Goal: Task Accomplishment & Management: Use online tool/utility

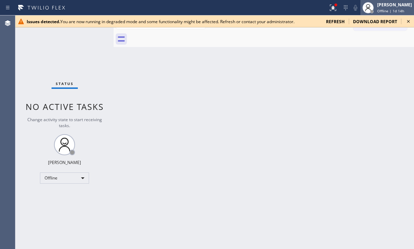
click at [380, 7] on div "[PERSON_NAME]" at bounding box center [395, 5] width 35 height 6
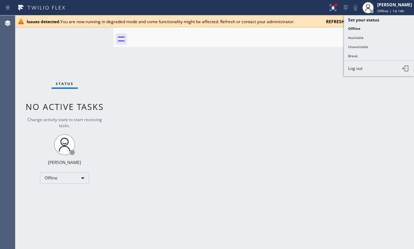
click at [330, 54] on div "Back to Dashboard Change Sender ID Customers Technicians Select a contact Outbo…" at bounding box center [264, 131] width 301 height 233
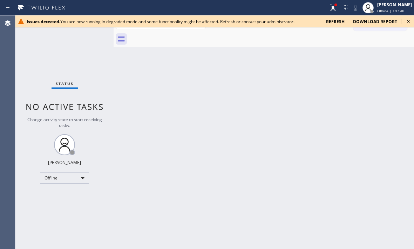
click at [410, 22] on icon at bounding box center [409, 21] width 8 height 8
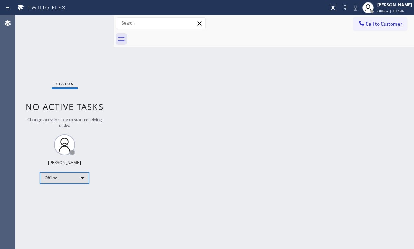
click at [80, 181] on div "Offline" at bounding box center [64, 177] width 49 height 11
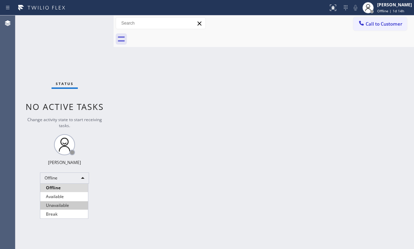
click at [65, 205] on li "Unavailable" at bounding box center [64, 205] width 48 height 8
click at [380, 95] on div "Back to Dashboard Change Sender ID Customers Technicians Select a contact Outbo…" at bounding box center [264, 131] width 301 height 233
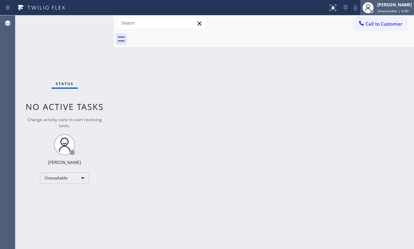
click at [380, 8] on span "Unavailable | 6:00" at bounding box center [394, 10] width 32 height 5
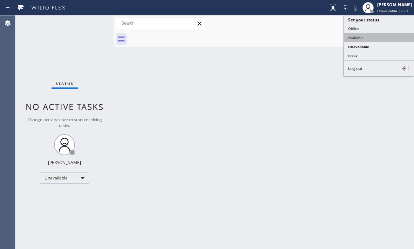
click at [365, 36] on button "Available" at bounding box center [379, 37] width 70 height 9
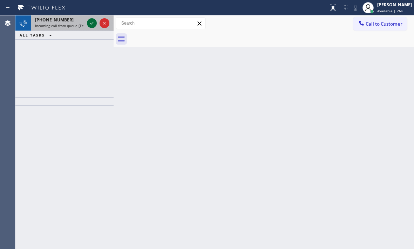
click at [92, 23] on icon at bounding box center [92, 23] width 4 height 3
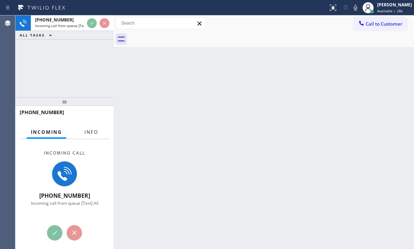
click at [97, 134] on button "Info" at bounding box center [91, 132] width 22 height 14
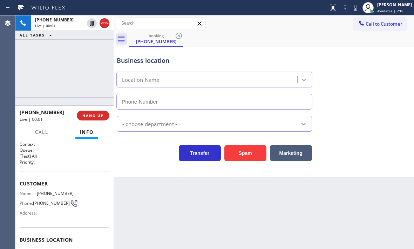
type input "[PHONE_NUMBER]"
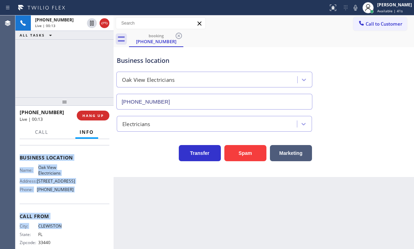
scroll to position [82, 0]
drag, startPoint x: 20, startPoint y: 184, endPoint x: 81, endPoint y: 200, distance: 63.2
click at [81, 200] on div "Context Queue: [Test] All Priority: 1 Customer Name: [PHONE_NUMBER] Phone: [PHO…" at bounding box center [65, 158] width 90 height 198
copy div "Customer Name: [PHONE_NUMBER] Phone: [PHONE_NUMBER] Address: Business location …"
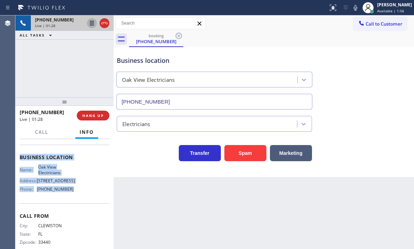
click at [93, 25] on icon at bounding box center [92, 23] width 8 height 8
click at [91, 24] on icon at bounding box center [91, 23] width 5 height 5
click at [106, 26] on icon at bounding box center [104, 23] width 8 height 8
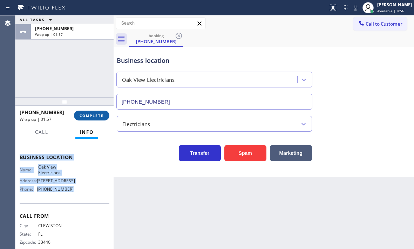
click at [94, 114] on span "COMPLETE" at bounding box center [92, 115] width 24 height 5
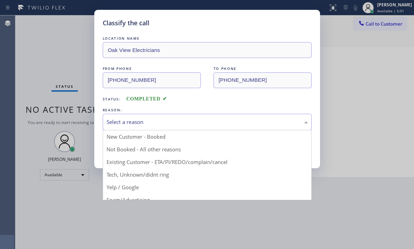
click at [203, 122] on div "Select a reason" at bounding box center [207, 122] width 201 height 8
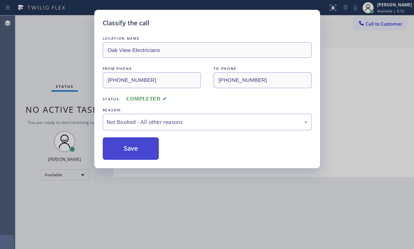
click at [137, 147] on button "Save" at bounding box center [131, 148] width 56 height 22
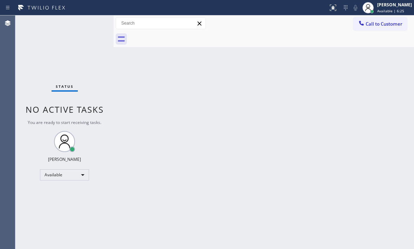
click at [294, 102] on div "Back to Dashboard Change Sender ID Customers Technicians Select a contact Outbo…" at bounding box center [264, 131] width 301 height 233
click at [88, 24] on div "Status No active tasks You are ready to start receiving tasks. [PERSON_NAME] Av…" at bounding box center [64, 131] width 98 height 233
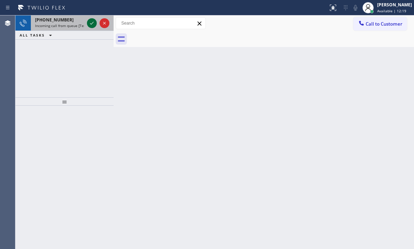
click at [94, 24] on icon at bounding box center [92, 23] width 8 height 8
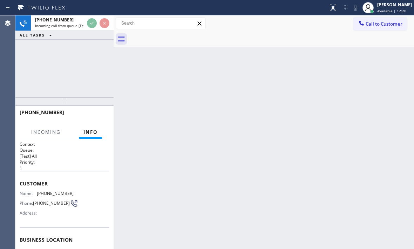
scroll to position [94, 0]
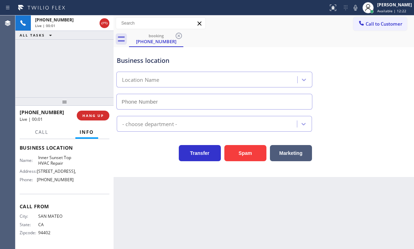
type input "[PHONE_NUMBER]"
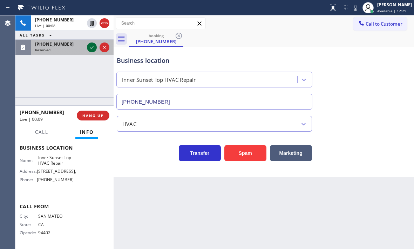
click at [93, 48] on icon at bounding box center [92, 47] width 8 height 8
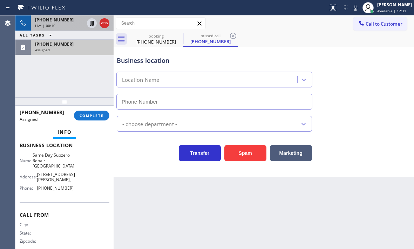
click at [63, 26] on div "Live | 00:10" at bounding box center [59, 25] width 49 height 5
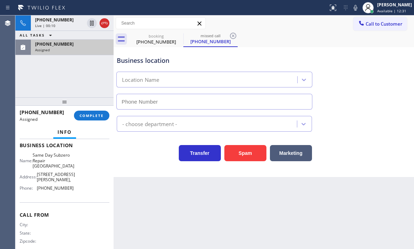
type input "[PHONE_NUMBER]"
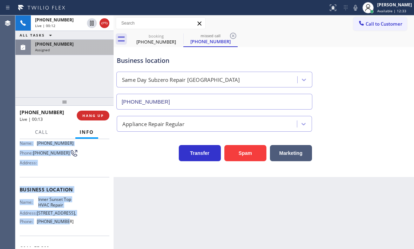
scroll to position [70, 0]
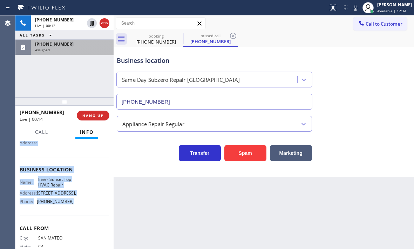
drag, startPoint x: 19, startPoint y: 182, endPoint x: 71, endPoint y: 210, distance: 58.7
click at [71, 210] on div "Context Queue: [Test] All Priority: 1 Customer Name: [PHONE_NUMBER] Phone: [PHO…" at bounding box center [64, 194] width 98 height 110
copy div "Customer Name: [PHONE_NUMBER] Phone: [PHONE_NUMBER] Address: Business location …"
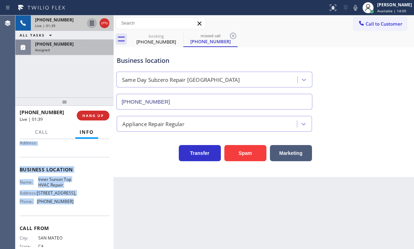
click at [90, 25] on icon at bounding box center [92, 23] width 8 height 8
click at [93, 25] on icon at bounding box center [91, 23] width 5 height 5
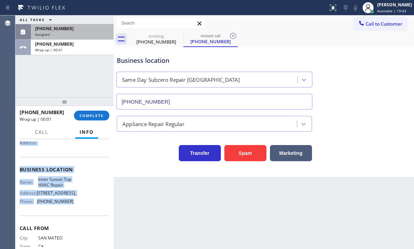
drag, startPoint x: 107, startPoint y: 25, endPoint x: 279, endPoint y: 26, distance: 171.9
click at [82, 34] on div "Assigned" at bounding box center [72, 34] width 74 height 5
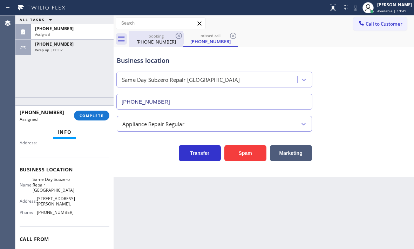
click at [166, 37] on div "booking" at bounding box center [156, 35] width 53 height 5
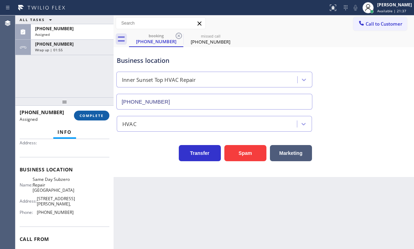
click at [93, 116] on span "COMPLETE" at bounding box center [92, 115] width 24 height 5
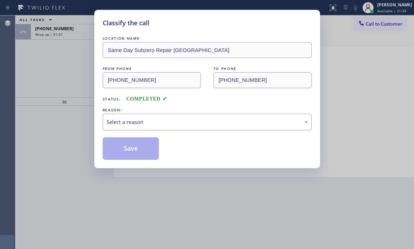
click at [171, 119] on div "Select a reason" at bounding box center [207, 122] width 201 height 8
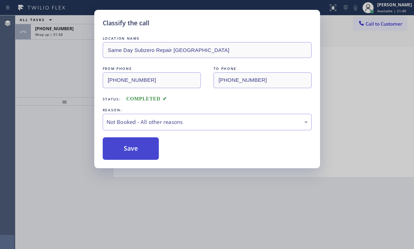
click at [124, 153] on button "Save" at bounding box center [131, 148] width 56 height 22
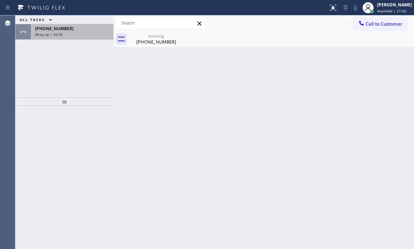
click at [72, 32] on div "[PHONE_NUMBER] Wrap up | 02:00" at bounding box center [71, 31] width 80 height 15
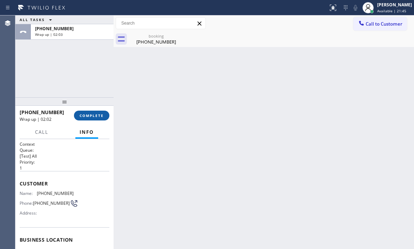
click at [93, 115] on span "COMPLETE" at bounding box center [92, 115] width 24 height 5
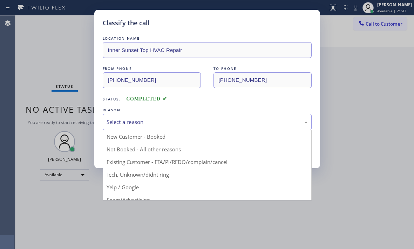
click at [188, 122] on div "Select a reason" at bounding box center [207, 122] width 201 height 8
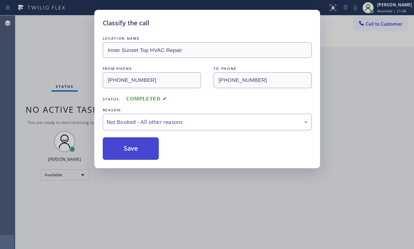
click at [136, 146] on button "Save" at bounding box center [131, 148] width 56 height 22
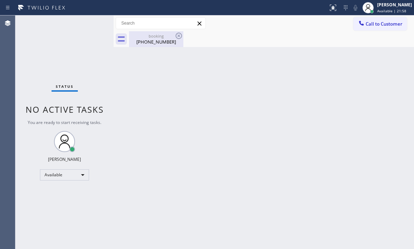
click at [144, 40] on div "[PHONE_NUMBER]" at bounding box center [156, 42] width 53 height 6
click at [92, 23] on div "Status No active tasks You are ready to start receiving tasks. [PERSON_NAME] Av…" at bounding box center [64, 131] width 98 height 233
click at [242, 134] on div "Back to Dashboard Change Sender ID Customers Technicians Select a contact Outbo…" at bounding box center [264, 131] width 301 height 233
click at [365, 67] on div "Back to Dashboard Change Sender ID Customers Technicians Select a contact Outbo…" at bounding box center [264, 131] width 301 height 233
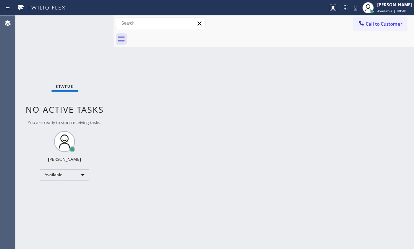
click at [261, 139] on div "Back to Dashboard Change Sender ID Customers Technicians Select a contact Outbo…" at bounding box center [264, 131] width 301 height 233
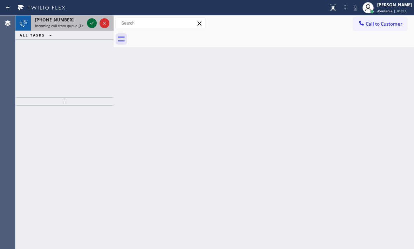
click at [89, 20] on icon at bounding box center [92, 23] width 8 height 8
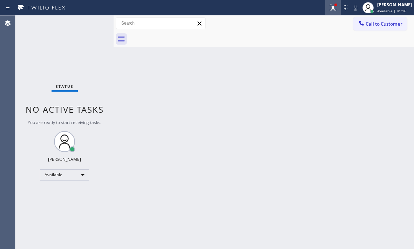
drag, startPoint x: 331, startPoint y: 9, endPoint x: 332, endPoint y: 13, distance: 3.9
click at [331, 9] on icon at bounding box center [333, 8] width 8 height 8
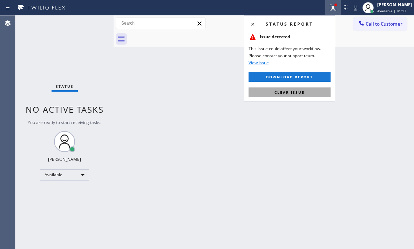
click at [304, 89] on button "Clear issue" at bounding box center [290, 92] width 82 height 10
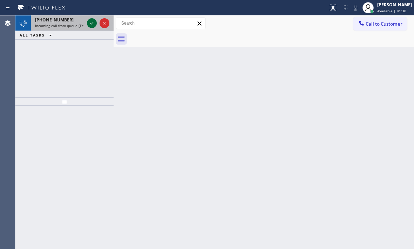
click at [92, 24] on icon at bounding box center [92, 23] width 8 height 8
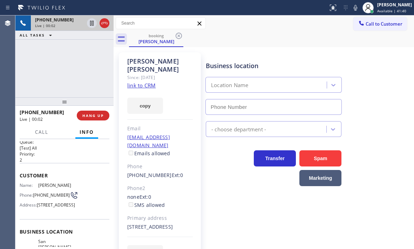
scroll to position [35, 0]
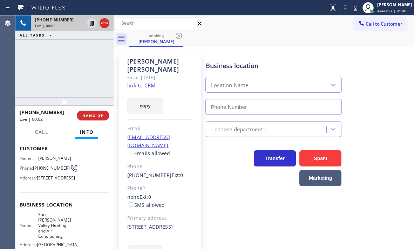
type input "[PHONE_NUMBER]"
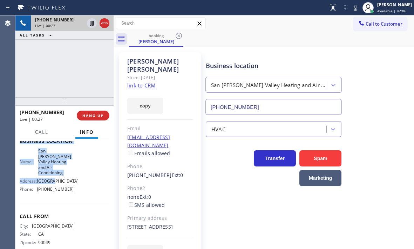
scroll to position [105, 0]
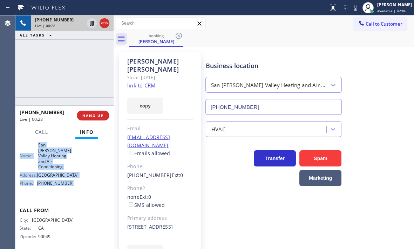
drag, startPoint x: 19, startPoint y: 147, endPoint x: 70, endPoint y: 205, distance: 78.1
click at [70, 205] on div "Context Queue: [Test] All Priority: 2 Customer Name: [PERSON_NAME] Phone: [PHON…" at bounding box center [64, 194] width 98 height 110
copy div "Customer Name: [PERSON_NAME] Phone: [PHONE_NUMBER] Address: [STREET_ADDRESS] Bu…"
click at [91, 22] on icon at bounding box center [92, 23] width 8 height 8
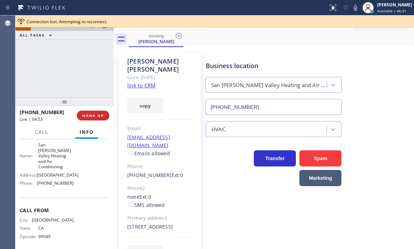
click at [91, 38] on div "ALL TASKS ALL TASKS ACTIVE TASKS TASKS IN WRAP UP" at bounding box center [64, 35] width 98 height 9
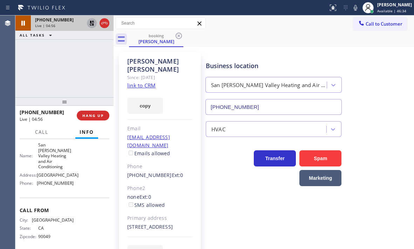
click at [93, 22] on icon at bounding box center [92, 23] width 8 height 8
click at [102, 24] on icon at bounding box center [104, 23] width 8 height 8
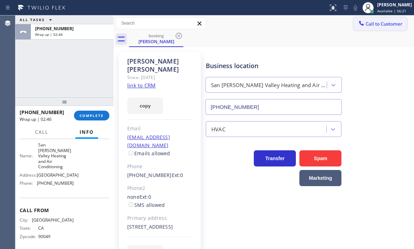
click at [371, 26] on span "Call to Customer" at bounding box center [384, 24] width 37 height 6
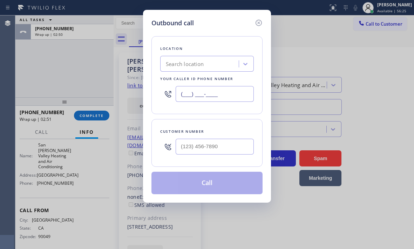
click at [225, 94] on input "(___) ___-____" at bounding box center [215, 94] width 78 height 16
paste input "818) 691-1221"
type input "[PHONE_NUMBER]"
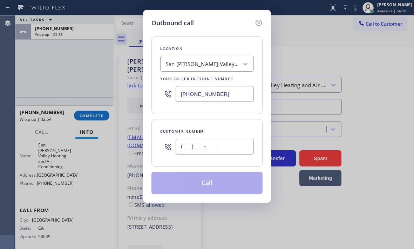
click at [227, 146] on input "(___) ___-____" at bounding box center [215, 147] width 78 height 16
paste input "818) 269-4582"
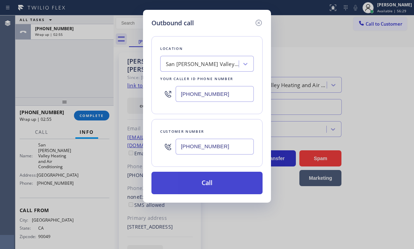
type input "[PHONE_NUMBER]"
click at [229, 189] on button "Call" at bounding box center [207, 183] width 111 height 22
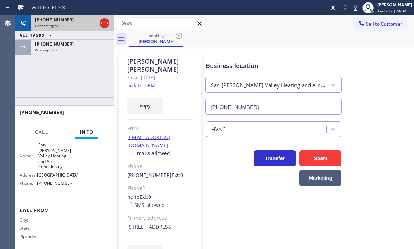
click at [80, 25] on div "Connecting call…" at bounding box center [66, 25] width 62 height 5
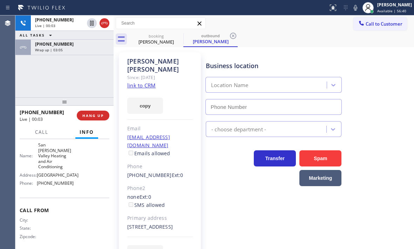
type input "[PHONE_NUMBER]"
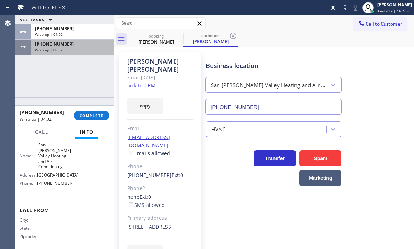
click at [88, 48] on div "Wrap up | 08:52" at bounding box center [72, 49] width 74 height 5
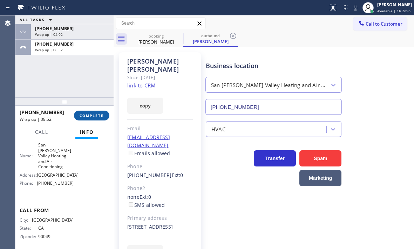
click at [95, 115] on span "COMPLETE" at bounding box center [92, 115] width 24 height 5
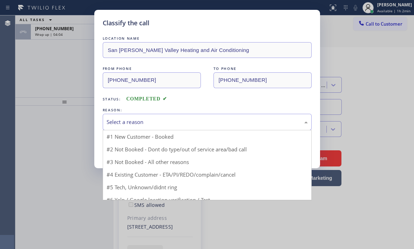
click at [161, 123] on div "Select a reason" at bounding box center [207, 122] width 201 height 8
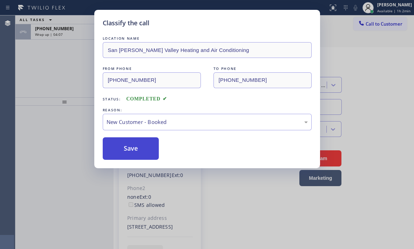
click at [123, 149] on button "Save" at bounding box center [131, 148] width 56 height 22
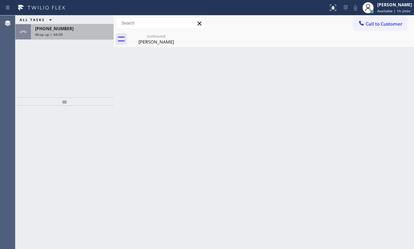
click at [76, 32] on div "[PHONE_NUMBER] Wrap up | 04:08" at bounding box center [71, 31] width 80 height 15
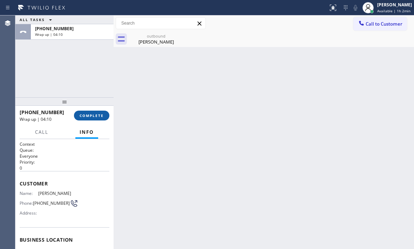
click at [96, 118] on span "COMPLETE" at bounding box center [92, 115] width 24 height 5
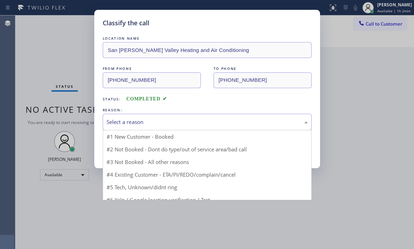
click at [164, 122] on div "Select a reason" at bounding box center [207, 122] width 201 height 8
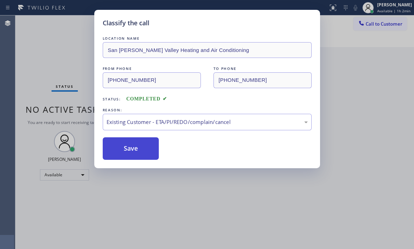
click at [127, 145] on button "Save" at bounding box center [131, 148] width 56 height 22
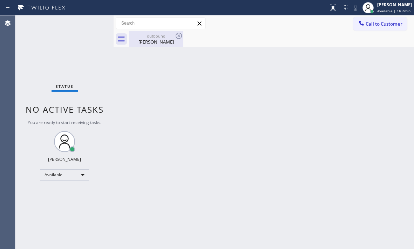
click at [167, 41] on div "[PERSON_NAME]" at bounding box center [156, 42] width 53 height 6
click at [292, 87] on div "Back to Dashboard Change Sender ID Customers Technicians Select a contact Outbo…" at bounding box center [264, 131] width 301 height 233
click at [93, 32] on div "Status No active tasks You are ready to start receiving tasks. [PERSON_NAME] Av…" at bounding box center [64, 131] width 98 height 233
click at [299, 83] on div "Back to Dashboard Change Sender ID Customers Technicians Select a contact Outbo…" at bounding box center [264, 131] width 301 height 233
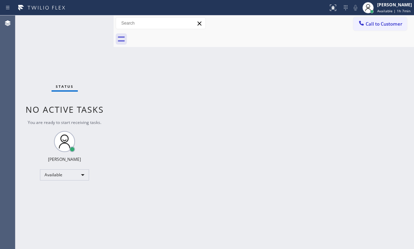
click at [305, 105] on div "Back to Dashboard Change Sender ID Customers Technicians Select a contact Outbo…" at bounding box center [264, 131] width 301 height 233
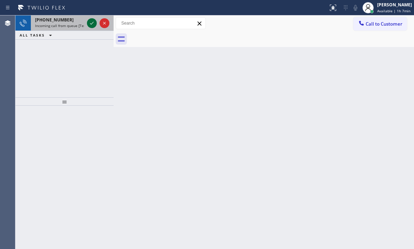
click at [91, 22] on icon at bounding box center [92, 23] width 8 height 8
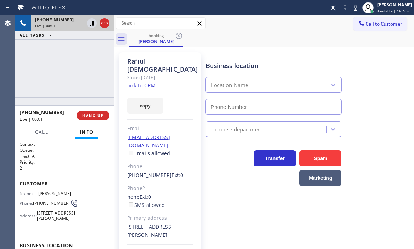
type input "[PHONE_NUMBER]"
click at [142, 82] on link "link to CRM" at bounding box center [141, 85] width 28 height 7
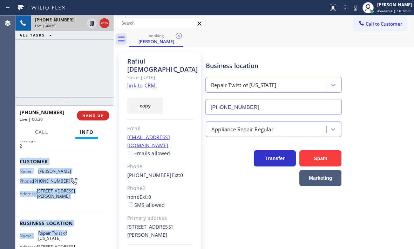
scroll to position [70, 0]
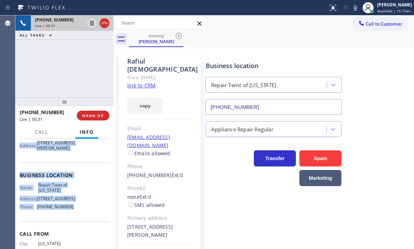
drag, startPoint x: 21, startPoint y: 181, endPoint x: 72, endPoint y: 232, distance: 71.2
click at [72, 232] on div "Context Queue: [Test] All Priority: 2 Customer Name: [PERSON_NAME][DEMOGRAPHIC_…" at bounding box center [65, 172] width 90 height 203
copy div "Customer Name: [PERSON_NAME] Phone: [PHONE_NUMBER] Address: [STREET_ADDRESS][PE…"
click at [352, 10] on icon at bounding box center [355, 8] width 8 height 8
click at [353, 9] on icon at bounding box center [355, 8] width 8 height 8
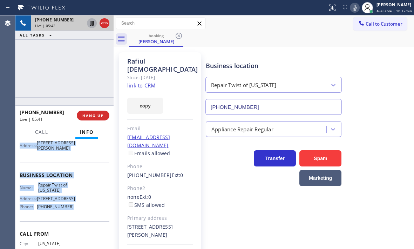
click at [92, 24] on icon at bounding box center [92, 23] width 8 height 8
click at [90, 25] on icon at bounding box center [92, 23] width 8 height 8
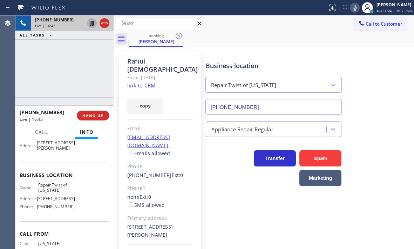
click at [72, 65] on div "[PHONE_NUMBER] Live | 16:43 ALL TASKS ALL TASKS ACTIVE TASKS TASKS IN WRAP UP" at bounding box center [64, 56] width 98 height 82
click at [96, 115] on span "HANG UP" at bounding box center [92, 115] width 21 height 5
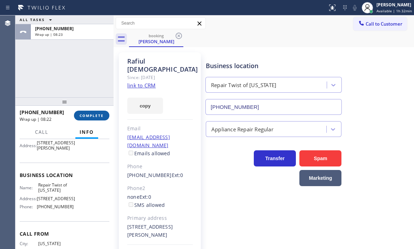
click at [95, 117] on span "COMPLETE" at bounding box center [92, 115] width 24 height 5
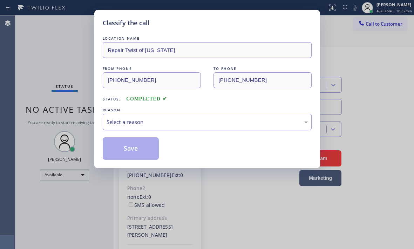
click at [165, 126] on div "Select a reason" at bounding box center [207, 122] width 201 height 8
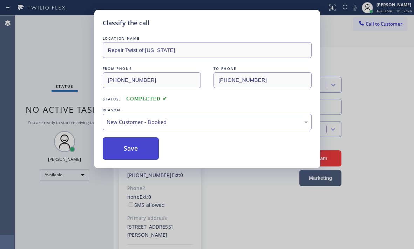
click at [132, 150] on button "Save" at bounding box center [131, 148] width 56 height 22
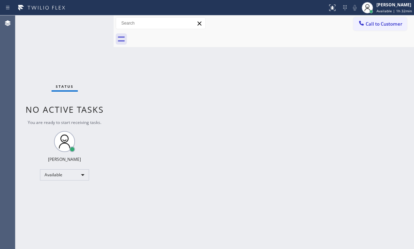
click at [232, 124] on div "Back to Dashboard Change Sender ID Customers Technicians Select a contact Outbo…" at bounding box center [264, 131] width 301 height 233
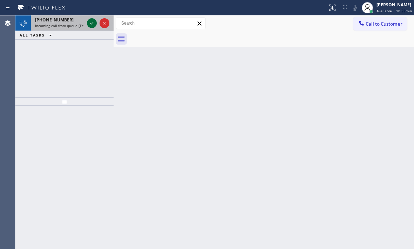
click at [93, 23] on icon at bounding box center [92, 23] width 8 height 8
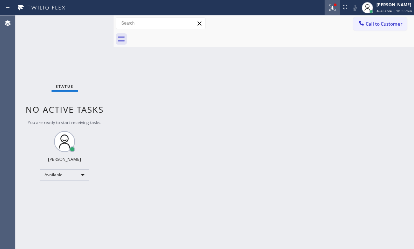
click at [328, 8] on icon at bounding box center [332, 8] width 8 height 8
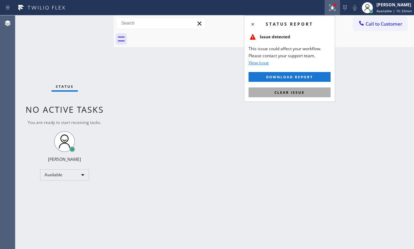
click at [308, 95] on button "Clear issue" at bounding box center [290, 92] width 82 height 10
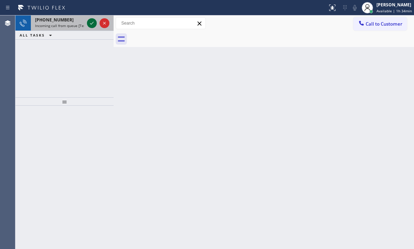
click at [91, 20] on icon at bounding box center [92, 23] width 8 height 8
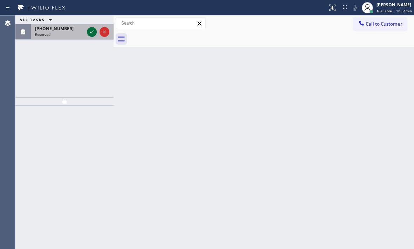
click at [93, 34] on icon at bounding box center [92, 32] width 8 height 8
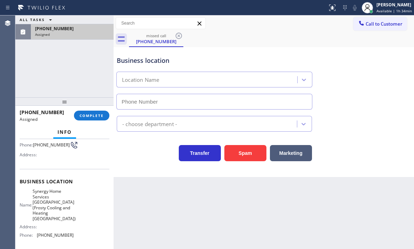
type input "[PHONE_NUMBER]"
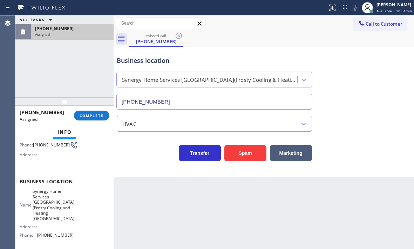
scroll to position [99, 0]
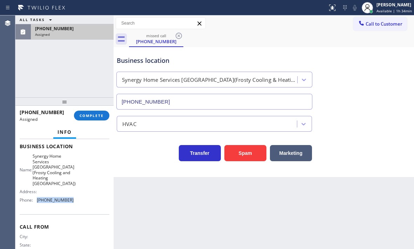
drag, startPoint x: 71, startPoint y: 203, endPoint x: 36, endPoint y: 202, distance: 34.7
click at [36, 202] on div "Name: Synergy Home Services [GEOGRAPHIC_DATA](Frosty Cooling and Heating [GEOGR…" at bounding box center [65, 179] width 90 height 52
copy div "[PHONE_NUMBER]"
click at [364, 28] on button "Call to Customer" at bounding box center [381, 23] width 54 height 13
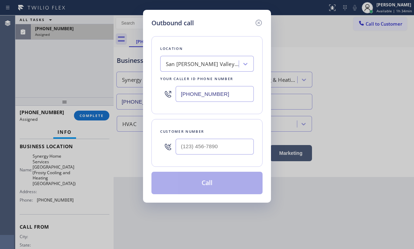
click at [231, 90] on input "[PHONE_NUMBER]" at bounding box center [215, 94] width 78 height 16
paste input "602) 932-7962"
type input "[PHONE_NUMBER]"
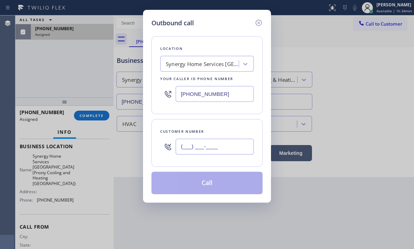
click at [220, 145] on input "(___) ___-____" at bounding box center [215, 147] width 78 height 16
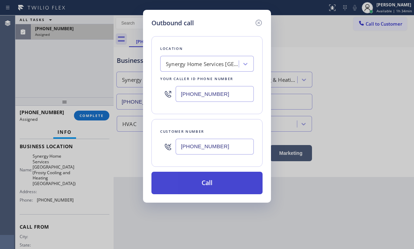
type input "[PHONE_NUMBER]"
click at [197, 187] on button "Call" at bounding box center [207, 183] width 111 height 22
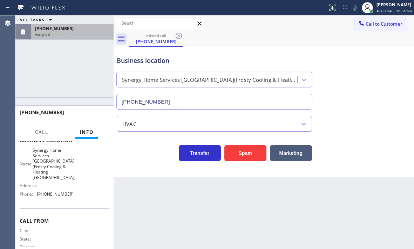
scroll to position [93, 0]
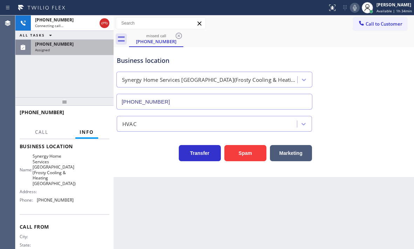
click at [85, 48] on div "Assigned" at bounding box center [72, 49] width 74 height 5
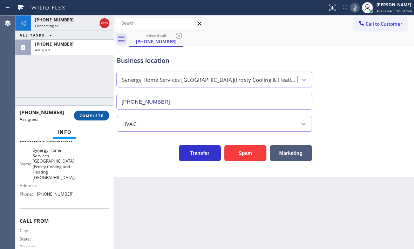
scroll to position [99, 0]
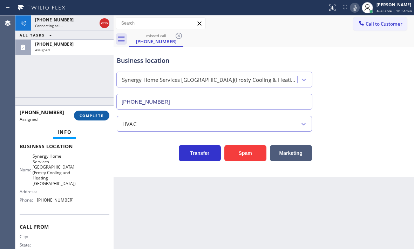
click at [93, 117] on span "COMPLETE" at bounding box center [92, 115] width 24 height 5
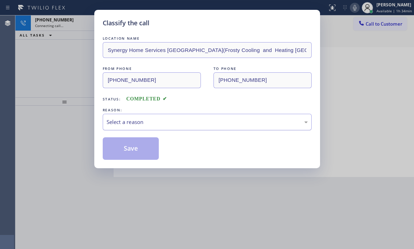
click at [167, 120] on div "Select a reason" at bounding box center [207, 122] width 201 height 8
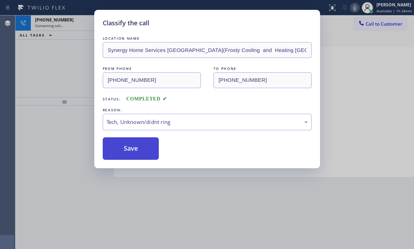
click at [138, 149] on button "Save" at bounding box center [131, 148] width 56 height 22
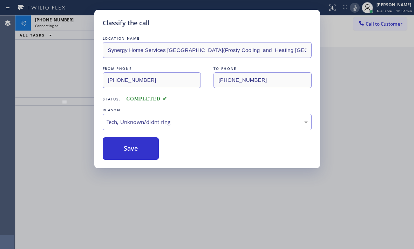
click at [83, 24] on div "Classify the call LOCATION NAME Synergy Home Services [GEOGRAPHIC_DATA](Frosty …" at bounding box center [207, 124] width 414 height 249
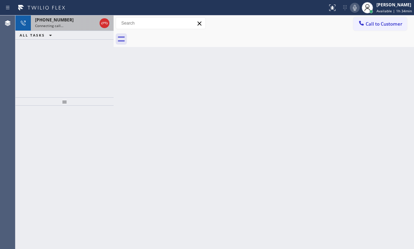
click at [83, 23] on div "[PHONE_NUMBER] Connecting call…" at bounding box center [64, 22] width 67 height 15
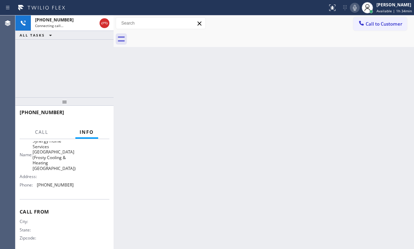
scroll to position [116, 0]
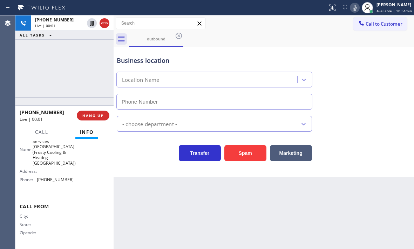
type input "[PHONE_NUMBER]"
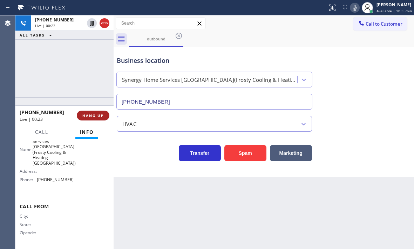
click at [96, 115] on span "HANG UP" at bounding box center [92, 115] width 21 height 5
click at [97, 115] on span "HANG UP" at bounding box center [92, 115] width 21 height 5
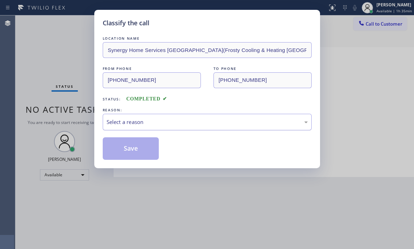
click at [140, 121] on div "Select a reason" at bounding box center [207, 122] width 201 height 8
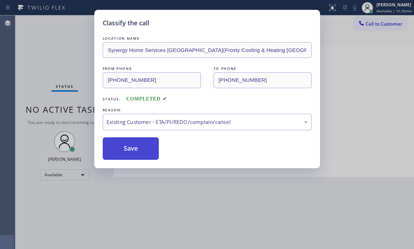
click at [128, 147] on button "Save" at bounding box center [131, 148] width 56 height 22
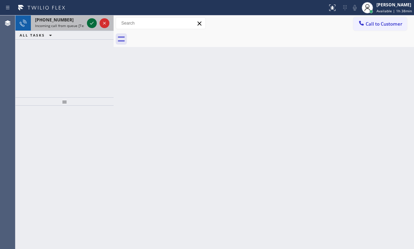
click at [93, 24] on icon at bounding box center [92, 23] width 8 height 8
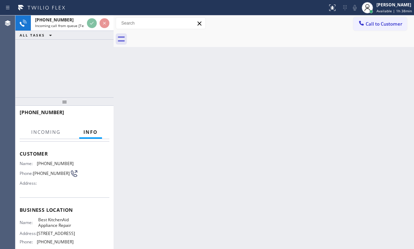
scroll to position [70, 0]
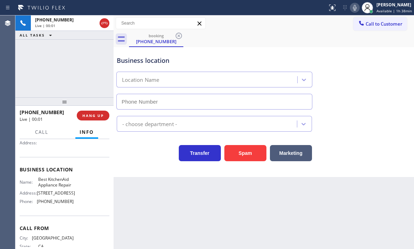
type input "[PHONE_NUMBER]"
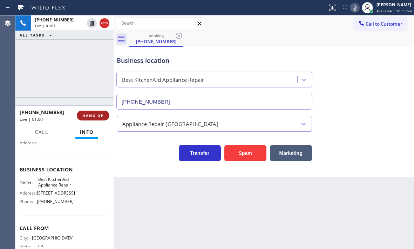
click at [94, 115] on span "HANG UP" at bounding box center [92, 115] width 21 height 5
click at [95, 114] on span "HANG UP" at bounding box center [92, 115] width 21 height 5
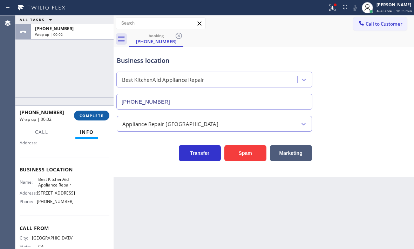
click at [81, 113] on span "COMPLETE" at bounding box center [92, 115] width 24 height 5
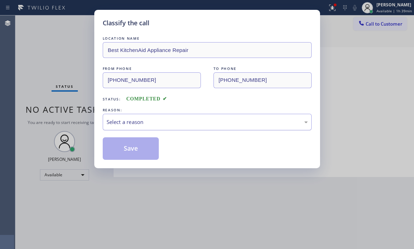
click at [187, 124] on div "Select a reason" at bounding box center [207, 122] width 201 height 8
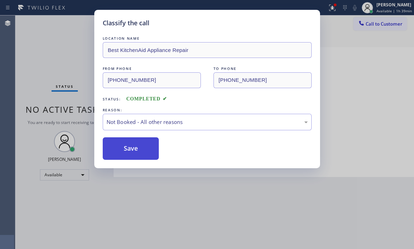
click at [127, 149] on button "Save" at bounding box center [131, 148] width 56 height 22
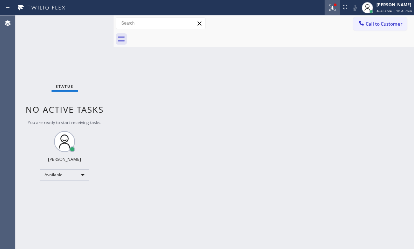
click at [331, 9] on icon at bounding box center [332, 8] width 8 height 8
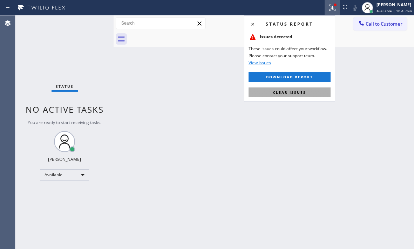
click at [308, 94] on button "Clear issues" at bounding box center [290, 92] width 82 height 10
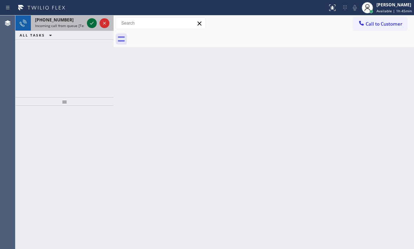
click at [88, 24] on icon at bounding box center [92, 23] width 8 height 8
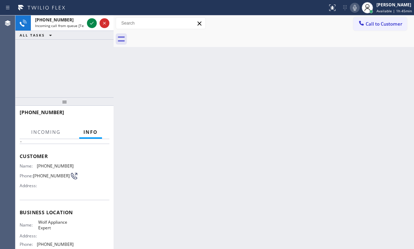
scroll to position [70, 0]
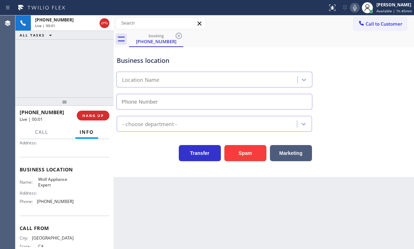
type input "[PHONE_NUMBER]"
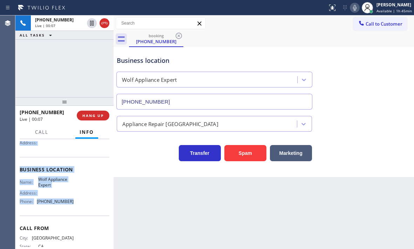
drag, startPoint x: 19, startPoint y: 147, endPoint x: 98, endPoint y: 219, distance: 106.3
click at [80, 213] on div "Context Queue: [Test] All Priority: 1 Customer Name: [PHONE_NUMBER] Phone: [PHO…" at bounding box center [64, 194] width 98 height 110
copy div "Customer Name: [PHONE_NUMBER] Phone: [PHONE_NUMBER] Address: Business location …"
click at [351, 7] on icon at bounding box center [355, 8] width 8 height 8
click at [351, 5] on icon at bounding box center [355, 8] width 8 height 8
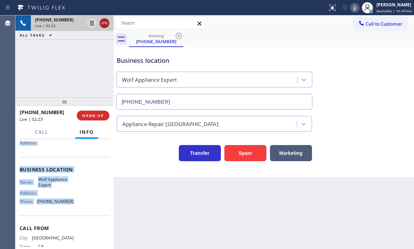
click at [104, 24] on icon at bounding box center [104, 23] width 8 height 8
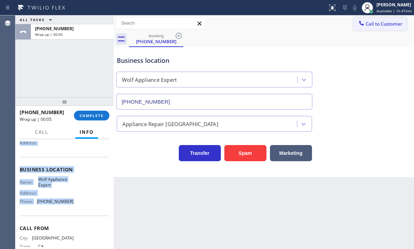
click at [375, 24] on span "Call to Customer" at bounding box center [384, 24] width 37 height 6
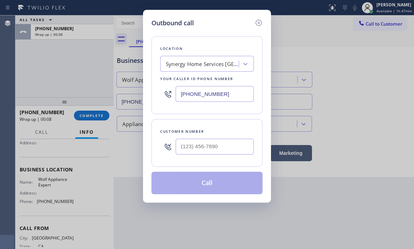
click at [227, 93] on input "[PHONE_NUMBER]" at bounding box center [215, 94] width 78 height 16
paste input "949) 536-9698"
type input "[PHONE_NUMBER]"
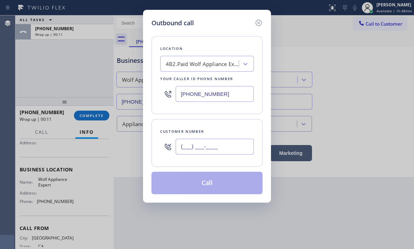
click at [198, 149] on input "(___) ___-____" at bounding box center [215, 147] width 78 height 16
paste input "323) 855-3892"
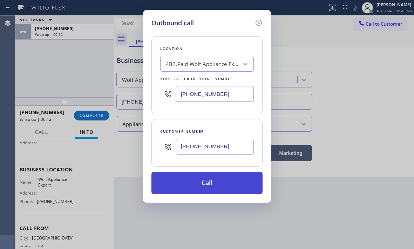
type input "[PHONE_NUMBER]"
click at [211, 184] on button "Call" at bounding box center [207, 183] width 111 height 22
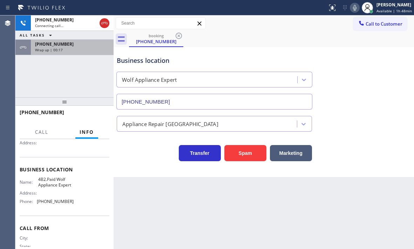
click at [60, 47] on div "[PHONE_NUMBER] Wrap up | 00:17" at bounding box center [71, 47] width 80 height 15
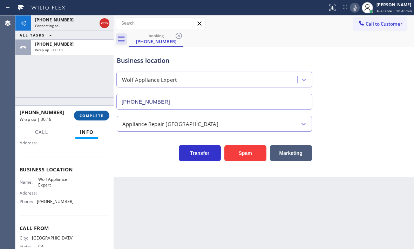
click at [89, 112] on button "COMPLETE" at bounding box center [91, 116] width 35 height 10
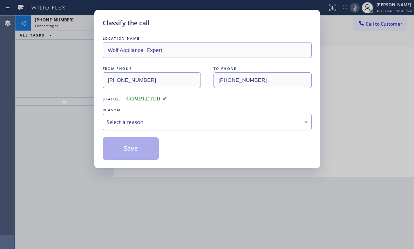
click at [180, 124] on div "Select a reason" at bounding box center [207, 122] width 201 height 8
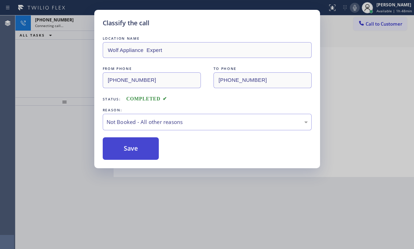
click at [133, 152] on button "Save" at bounding box center [131, 148] width 56 height 22
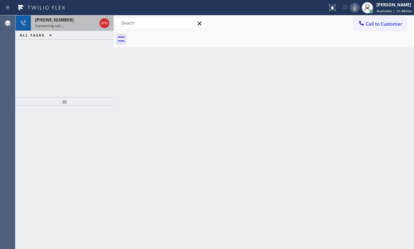
click at [70, 23] on div "Connecting call…" at bounding box center [66, 25] width 62 height 5
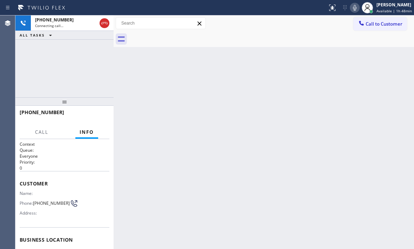
scroll to position [94, 0]
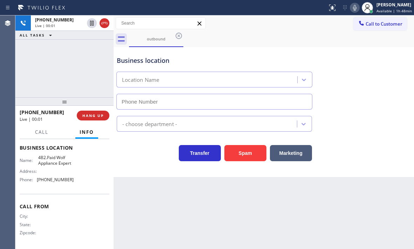
type input "[PHONE_NUMBER]"
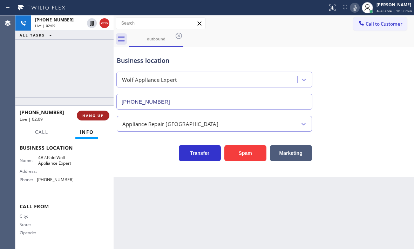
click at [98, 118] on span "HANG UP" at bounding box center [92, 115] width 21 height 5
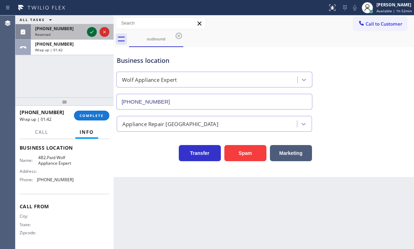
click at [89, 31] on icon at bounding box center [92, 32] width 8 height 8
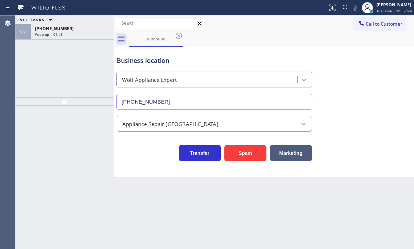
click at [90, 31] on div "ALL TASKS ALL TASKS ACTIVE TASKS TASKS IN WRAP UP [PHONE_NUMBER] Wrap up | 01:43" at bounding box center [64, 27] width 98 height 24
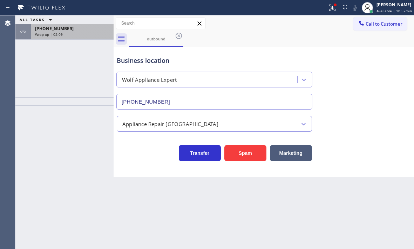
click at [66, 33] on div "Wrap up | 02:09" at bounding box center [72, 34] width 74 height 5
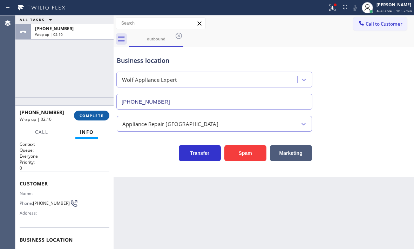
click at [93, 115] on span "COMPLETE" at bounding box center [92, 115] width 24 height 5
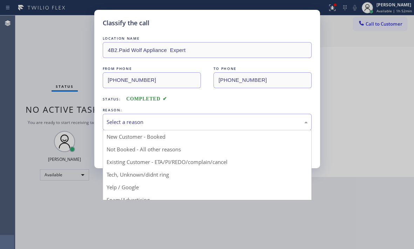
click at [161, 124] on div "Select a reason" at bounding box center [207, 122] width 201 height 8
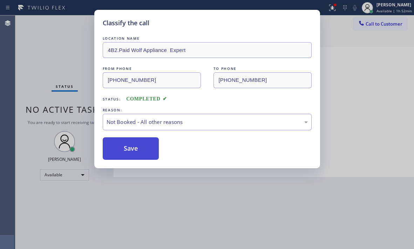
click at [125, 147] on button "Save" at bounding box center [131, 148] width 56 height 22
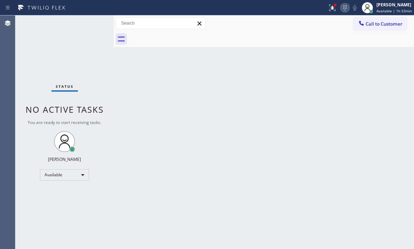
click at [341, 9] on icon at bounding box center [345, 8] width 8 height 8
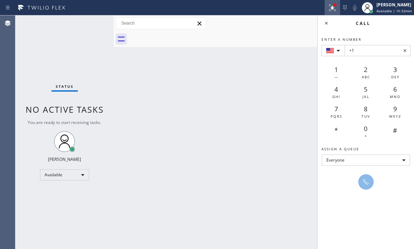
click at [328, 8] on icon at bounding box center [332, 8] width 8 height 8
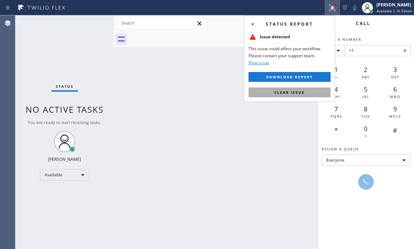
click at [292, 89] on button "Clear issue" at bounding box center [290, 92] width 82 height 10
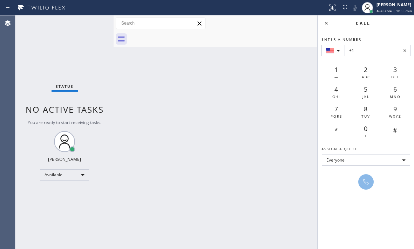
click at [248, 72] on div "Back to Dashboard Change Sender ID Customers Technicians Select a contact Outbo…" at bounding box center [264, 131] width 301 height 233
click at [329, 24] on icon at bounding box center [326, 23] width 8 height 8
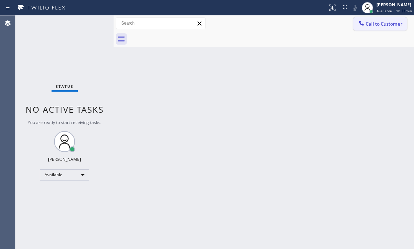
click at [380, 26] on span "Call to Customer" at bounding box center [384, 24] width 37 height 6
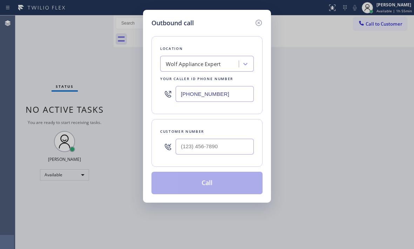
click at [227, 94] on input "[PHONE_NUMBER]" at bounding box center [215, 94] width 78 height 16
click at [227, 92] on input "[PHONE_NUMBER]" at bounding box center [215, 94] width 78 height 16
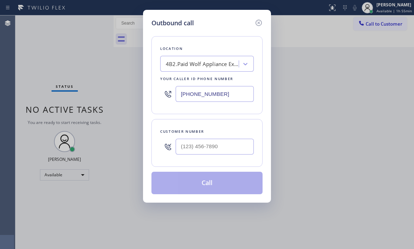
click at [227, 92] on input "[PHONE_NUMBER]" at bounding box center [215, 94] width 78 height 16
paste input "text"
type input "[PHONE_NUMBER]"
click at [223, 147] on input "(___) ___-____" at bounding box center [215, 147] width 78 height 16
paste input "323) 855-3892"
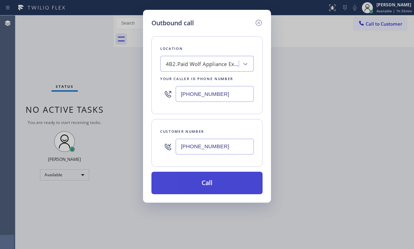
type input "[PHONE_NUMBER]"
click at [214, 183] on button "Call" at bounding box center [207, 183] width 111 height 22
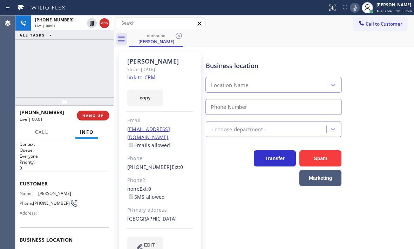
type input "[PHONE_NUMBER]"
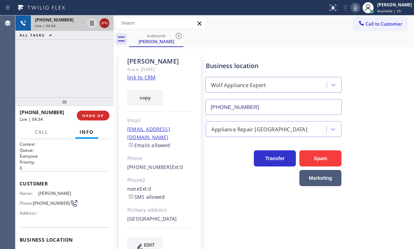
click at [107, 27] on icon at bounding box center [104, 23] width 8 height 8
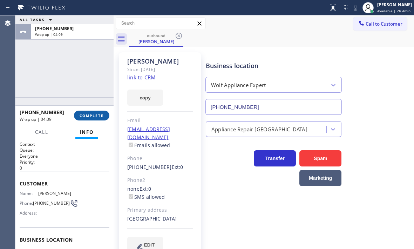
click at [91, 114] on span "COMPLETE" at bounding box center [92, 115] width 24 height 5
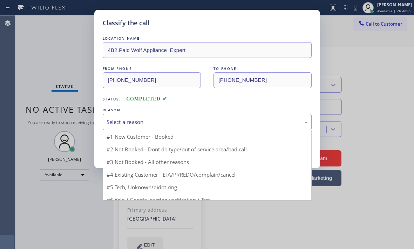
click at [155, 120] on div "Select a reason" at bounding box center [207, 122] width 201 height 8
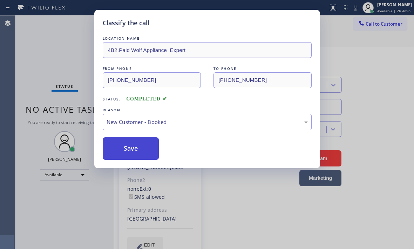
click at [133, 141] on button "Save" at bounding box center [131, 148] width 56 height 22
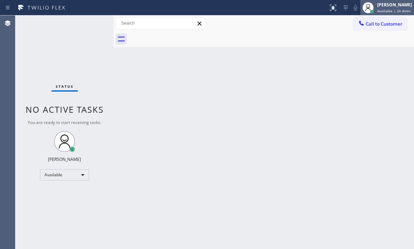
click at [378, 11] on span "Available | 2h 4min" at bounding box center [394, 10] width 33 height 5
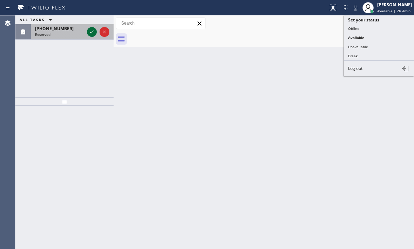
click at [92, 32] on icon at bounding box center [92, 32] width 8 height 8
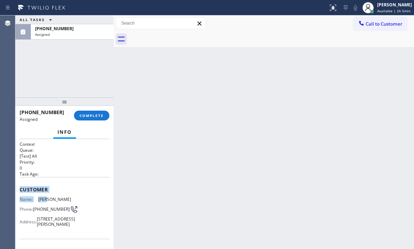
drag, startPoint x: 16, startPoint y: 194, endPoint x: 43, endPoint y: 196, distance: 26.4
click at [43, 196] on div "Context Queue: [Test] All Priority: 0 Task Age: Customer Name: [PERSON_NAME] Ph…" at bounding box center [64, 194] width 98 height 110
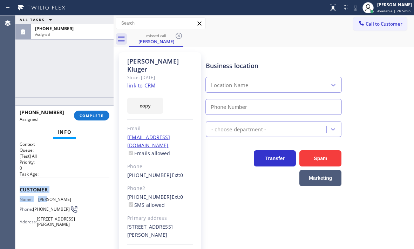
type input "[PHONE_NUMBER]"
click at [66, 185] on div "Customer Name: [PERSON_NAME] Phone: [PHONE_NUMBER] Address: [STREET_ADDRESS][PE…" at bounding box center [65, 207] width 90 height 61
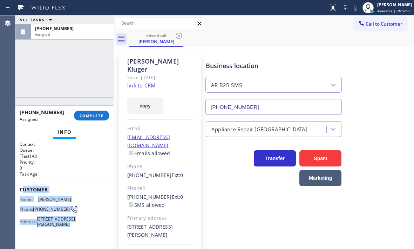
drag, startPoint x: 21, startPoint y: 191, endPoint x: 91, endPoint y: 226, distance: 78.0
click at [91, 226] on div "Customer Name: [PERSON_NAME] Phone: [PHONE_NUMBER] Address: [STREET_ADDRESS][PE…" at bounding box center [65, 207] width 90 height 61
click at [62, 180] on div "Customer Name: [PERSON_NAME] Phone: [PHONE_NUMBER] Address: [STREET_ADDRESS][PE…" at bounding box center [65, 207] width 90 height 61
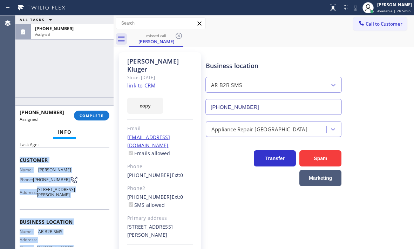
scroll to position [70, 0]
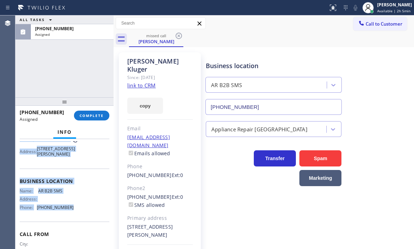
drag, startPoint x: 19, startPoint y: 187, endPoint x: 84, endPoint y: 225, distance: 75.2
click at [84, 225] on div "Context Queue: [Test] All Priority: 0 Task Age: Customer Name: [PERSON_NAME] Ph…" at bounding box center [64, 194] width 98 height 110
click at [93, 118] on span "COMPLETE" at bounding box center [92, 115] width 24 height 5
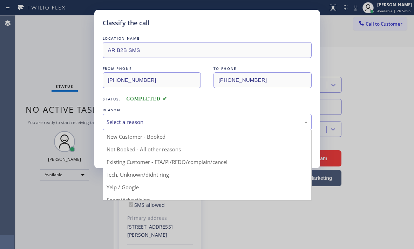
click at [166, 121] on div "Select a reason" at bounding box center [207, 122] width 201 height 8
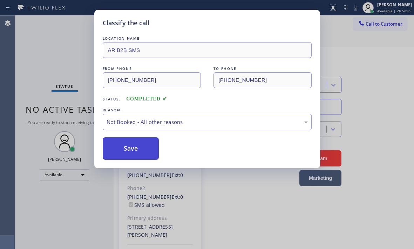
click at [120, 151] on button "Save" at bounding box center [131, 148] width 56 height 22
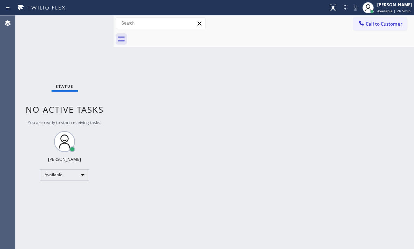
click at [384, 25] on span "Call to Customer" at bounding box center [384, 24] width 37 height 6
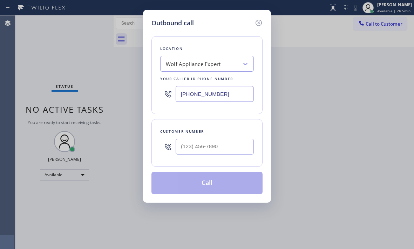
click at [259, 21] on icon at bounding box center [259, 23] width 8 height 8
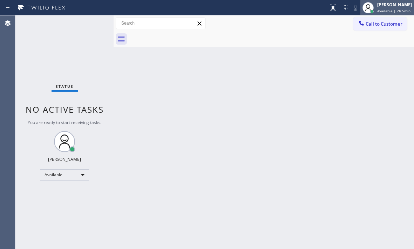
click at [381, 7] on div "[PERSON_NAME]" at bounding box center [395, 5] width 35 height 6
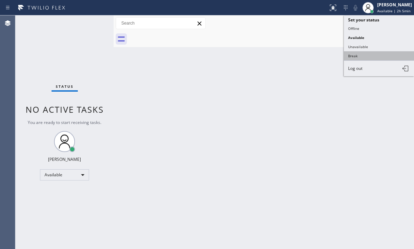
click at [358, 56] on button "Break" at bounding box center [379, 55] width 70 height 9
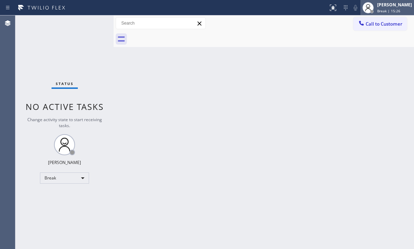
click at [376, 8] on div "[PERSON_NAME] Break | 15:26" at bounding box center [395, 7] width 38 height 12
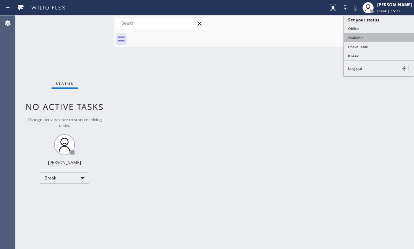
click at [368, 34] on button "Available" at bounding box center [379, 37] width 70 height 9
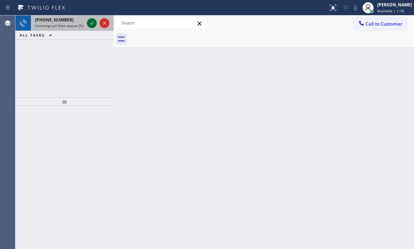
click at [94, 20] on icon at bounding box center [92, 23] width 8 height 8
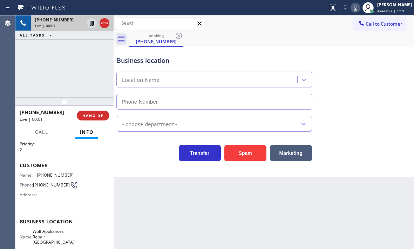
scroll to position [35, 0]
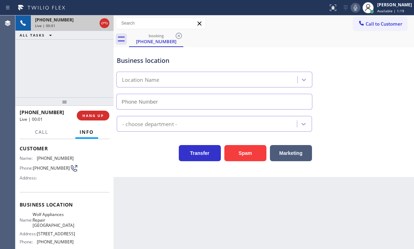
type input "[PHONE_NUMBER]"
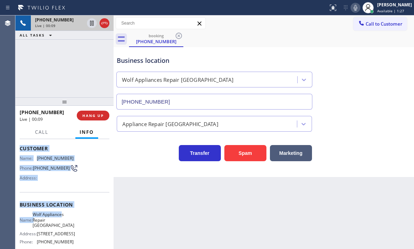
scroll to position [70, 0]
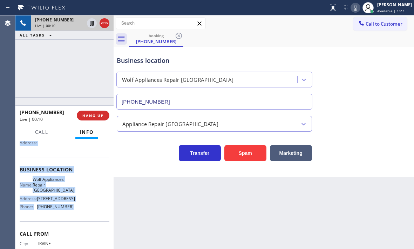
drag, startPoint x: 19, startPoint y: 146, endPoint x: 69, endPoint y: 217, distance: 87.0
click at [69, 217] on div "Context Queue: [Test] All Priority: 2 Customer Name: [PHONE_NUMBER] Phone: [PHO…" at bounding box center [64, 194] width 98 height 110
copy div "Customer Name: [PHONE_NUMBER] Phone: [PHONE_NUMBER] Address: Business location …"
click at [93, 24] on icon at bounding box center [92, 23] width 8 height 8
click at [89, 25] on icon at bounding box center [92, 23] width 8 height 8
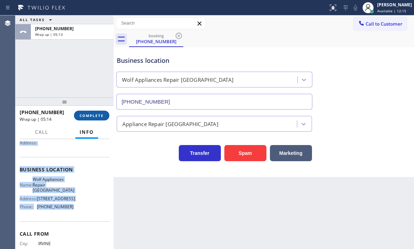
click at [86, 119] on button "COMPLETE" at bounding box center [91, 116] width 35 height 10
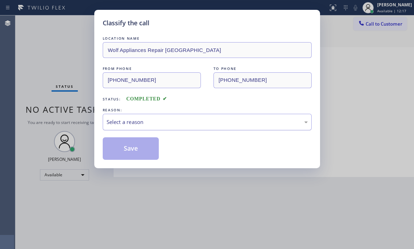
click at [155, 118] on div "Select a reason" at bounding box center [207, 122] width 201 height 8
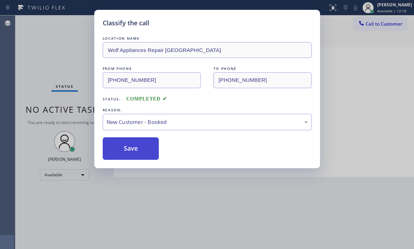
click at [131, 138] on button "Save" at bounding box center [131, 148] width 56 height 22
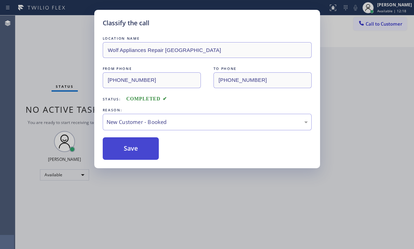
click at [145, 145] on button "Save" at bounding box center [131, 148] width 56 height 22
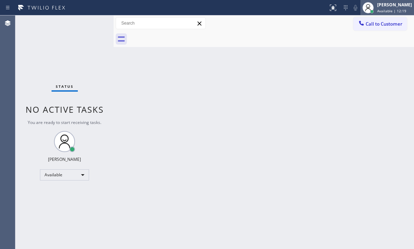
click at [387, 8] on span "Available | 12:19" at bounding box center [392, 10] width 29 height 5
click at [390, 9] on span "Available | 12:37" at bounding box center [392, 10] width 29 height 5
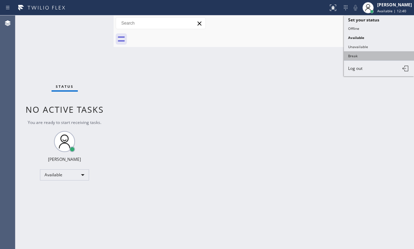
click at [359, 56] on button "Break" at bounding box center [379, 55] width 70 height 9
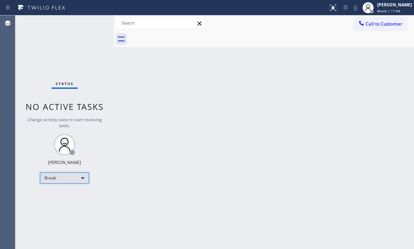
click at [83, 180] on div "Break" at bounding box center [64, 177] width 49 height 11
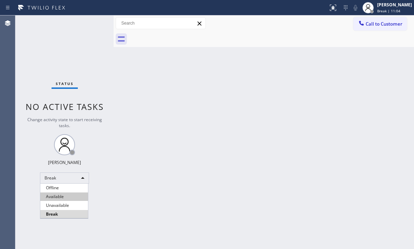
click at [65, 194] on li "Available" at bounding box center [64, 196] width 48 height 8
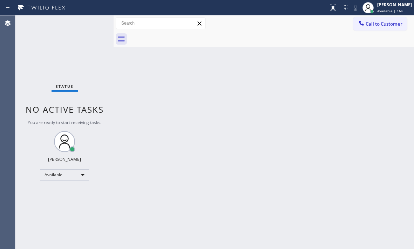
click at [89, 24] on div "Status No active tasks You are ready to start receiving tasks. [PERSON_NAME] Av…" at bounding box center [64, 131] width 98 height 233
click at [88, 25] on div "Status No active tasks You are ready to start receiving tasks. [PERSON_NAME] Av…" at bounding box center [64, 131] width 98 height 233
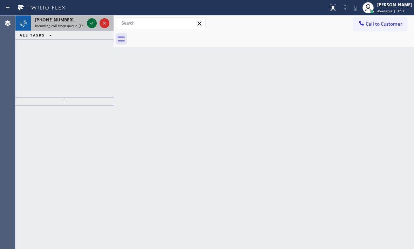
click at [90, 26] on icon at bounding box center [92, 23] width 8 height 8
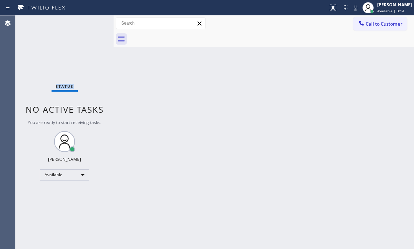
click at [91, 25] on div "Status No active tasks You are ready to start receiving tasks. [PERSON_NAME] Av…" at bounding box center [64, 131] width 98 height 233
click at [88, 22] on div "Status No active tasks You are ready to start receiving tasks. [PERSON_NAME] Av…" at bounding box center [64, 131] width 98 height 233
click at [89, 22] on div "Status No active tasks You are ready to start receiving tasks. [PERSON_NAME] Av…" at bounding box center [64, 131] width 98 height 233
click at [94, 25] on div "Status No active tasks You are ready to start receiving tasks. [PERSON_NAME] Av…" at bounding box center [64, 131] width 98 height 233
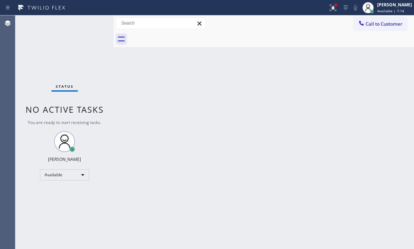
click at [94, 25] on div "Status No active tasks You are ready to start receiving tasks. [PERSON_NAME] Av…" at bounding box center [64, 131] width 98 height 233
click at [53, 51] on div "Status No active tasks You are ready to start receiving tasks. [PERSON_NAME] Av…" at bounding box center [64, 131] width 98 height 233
click at [330, 10] on icon at bounding box center [333, 8] width 8 height 8
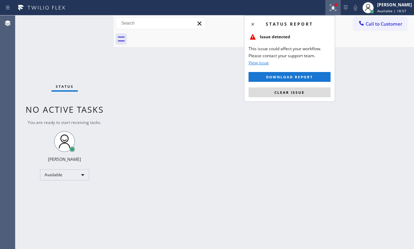
click at [313, 99] on div "Status report Issue detected This issue could affect your workflow. Please cont…" at bounding box center [289, 58] width 91 height 86
click at [313, 93] on button "Clear issue" at bounding box center [290, 92] width 82 height 10
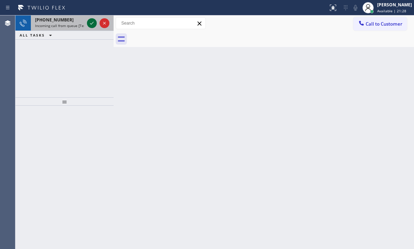
click at [91, 24] on icon at bounding box center [92, 23] width 8 height 8
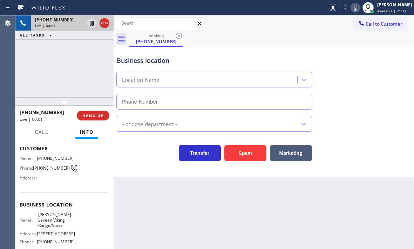
scroll to position [70, 0]
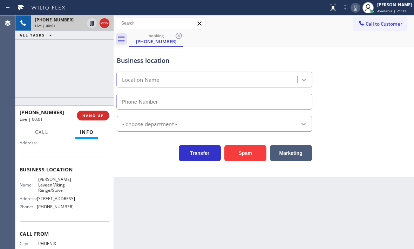
type input "[PHONE_NUMBER]"
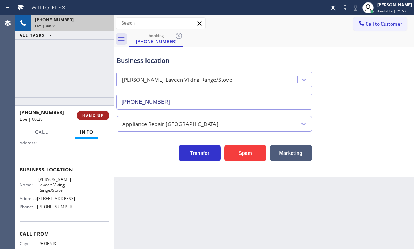
click at [92, 116] on span "HANG UP" at bounding box center [92, 115] width 21 height 5
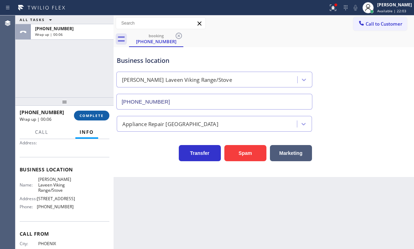
click at [98, 115] on span "COMPLETE" at bounding box center [92, 115] width 24 height 5
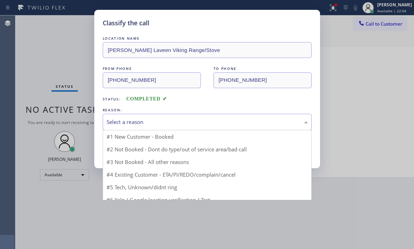
click at [176, 120] on div "Select a reason" at bounding box center [207, 122] width 201 height 8
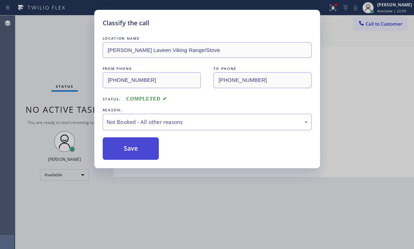
click at [115, 149] on button "Save" at bounding box center [131, 148] width 56 height 22
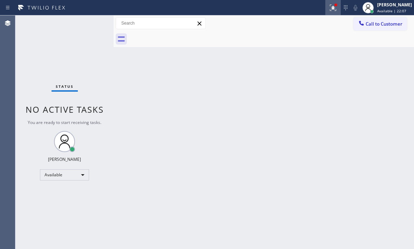
click at [331, 9] on icon at bounding box center [333, 8] width 8 height 8
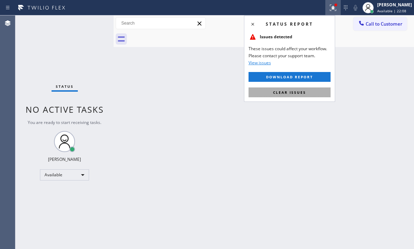
click at [284, 94] on span "Clear issues" at bounding box center [289, 92] width 33 height 5
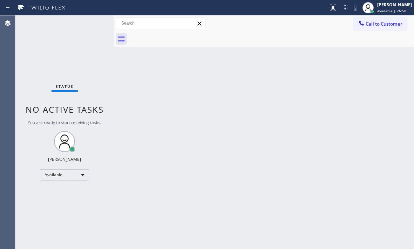
click at [91, 26] on div "Status No active tasks You are ready to start receiving tasks. [PERSON_NAME] Av…" at bounding box center [64, 131] width 98 height 233
click at [88, 29] on div "Status No active tasks You are ready to start receiving tasks. [PERSON_NAME] Av…" at bounding box center [64, 131] width 98 height 233
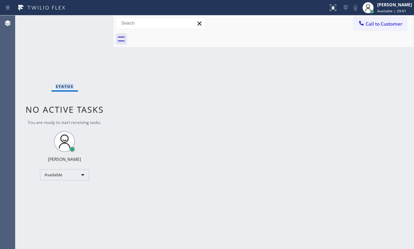
click at [88, 29] on div "Status No active tasks You are ready to start receiving tasks. [PERSON_NAME] Av…" at bounding box center [64, 131] width 98 height 233
click at [88, 23] on div "Status No active tasks You are ready to start receiving tasks. [PERSON_NAME] Av…" at bounding box center [64, 131] width 98 height 233
click at [270, 141] on div "Back to Dashboard Change Sender ID Customers Technicians Select a contact Outbo…" at bounding box center [264, 131] width 301 height 233
click at [80, 19] on div "Status No active tasks You are ready to start receiving tasks. [PERSON_NAME] Av…" at bounding box center [64, 131] width 98 height 233
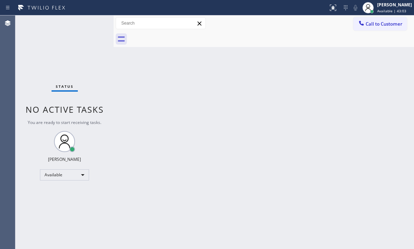
click at [84, 25] on div "Status No active tasks You are ready to start receiving tasks. [PERSON_NAME] Av…" at bounding box center [64, 131] width 98 height 233
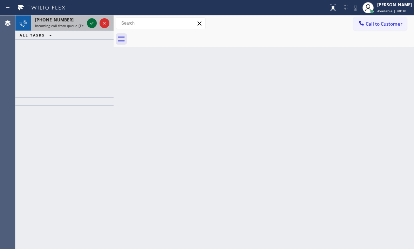
click at [91, 25] on icon at bounding box center [92, 23] width 8 height 8
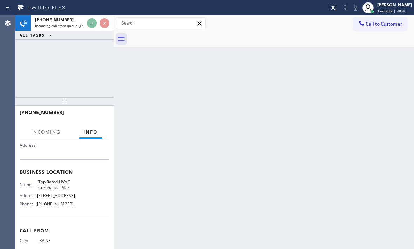
scroll to position [100, 0]
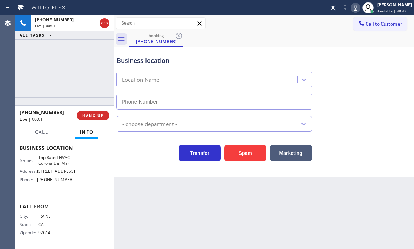
type input "[PHONE_NUMBER]"
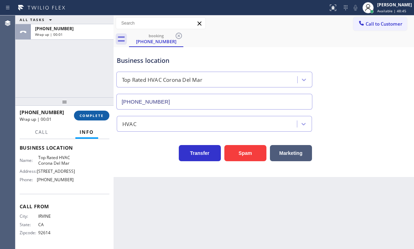
click at [91, 120] on button "COMPLETE" at bounding box center [91, 116] width 35 height 10
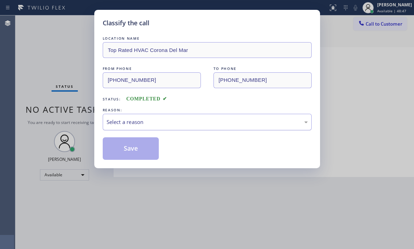
click at [138, 124] on div "Select a reason" at bounding box center [207, 122] width 201 height 8
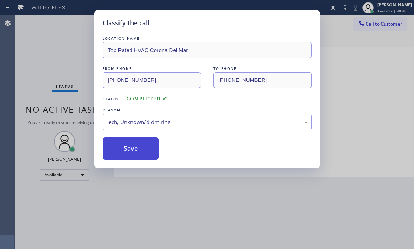
click at [127, 152] on button "Save" at bounding box center [131, 148] width 56 height 22
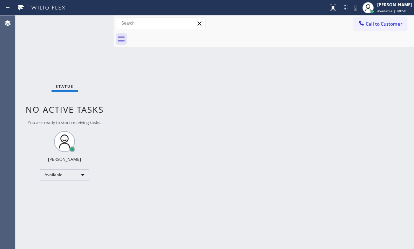
click at [292, 84] on div "Back to Dashboard Change Sender ID Customers Technicians Select a contact Outbo…" at bounding box center [264, 131] width 301 height 233
click at [380, 60] on div "Back to Dashboard Change Sender ID Customers Technicians Select a contact Outbo…" at bounding box center [264, 131] width 301 height 233
click at [169, 103] on div "Back to Dashboard Change Sender ID Customers Technicians Select a contact Outbo…" at bounding box center [264, 131] width 301 height 233
click at [385, 109] on div "Back to Dashboard Change Sender ID Customers Technicians Select a contact Outbo…" at bounding box center [264, 131] width 301 height 233
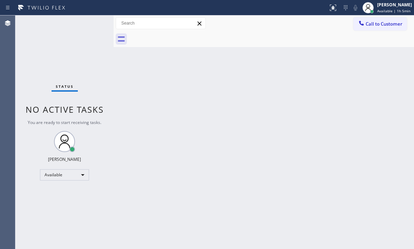
click at [385, 109] on div "Back to Dashboard Change Sender ID Customers Technicians Select a contact Outbo…" at bounding box center [264, 131] width 301 height 233
click at [378, 105] on div "Back to Dashboard Change Sender ID Customers Technicians Select a contact Outbo…" at bounding box center [264, 131] width 301 height 233
click at [81, 175] on div "Available" at bounding box center [64, 174] width 49 height 11
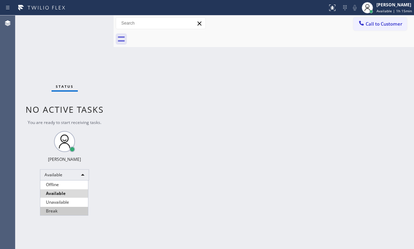
click at [64, 211] on li "Break" at bounding box center [64, 211] width 48 height 8
